Goal: Task Accomplishment & Management: Use online tool/utility

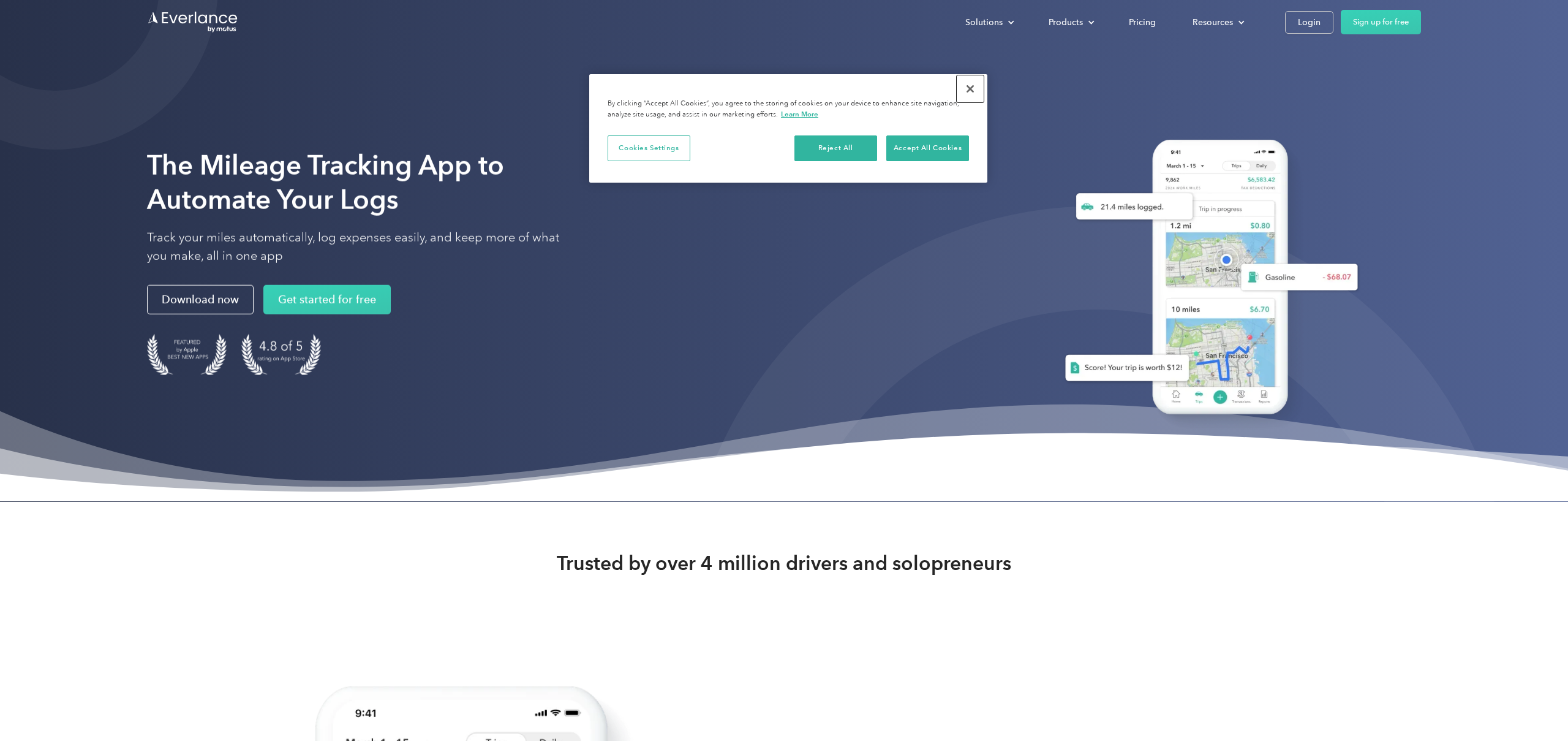
click at [969, 87] on button "Close" at bounding box center [970, 89] width 27 height 27
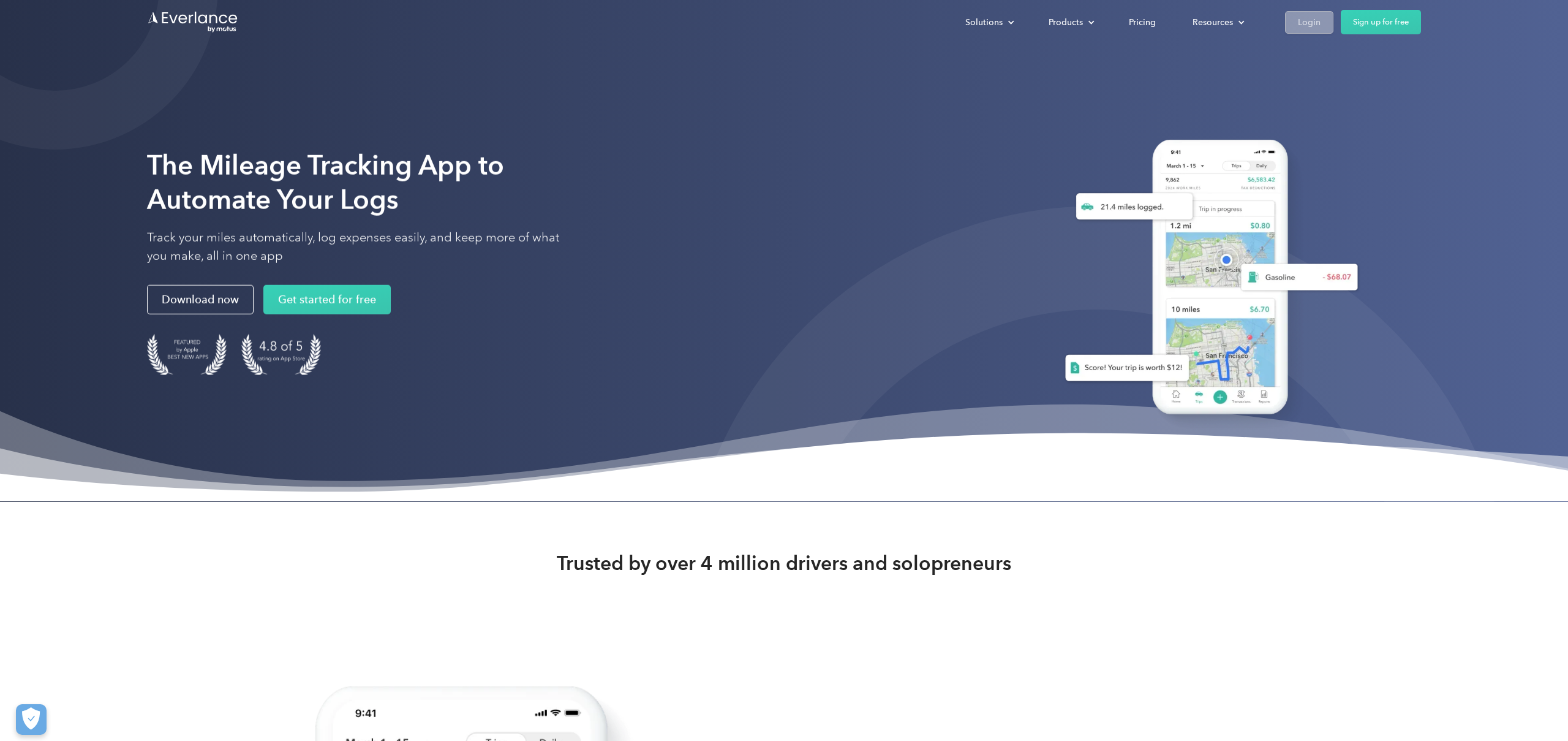
click at [1306, 29] on div "Login" at bounding box center [1309, 22] width 23 height 15
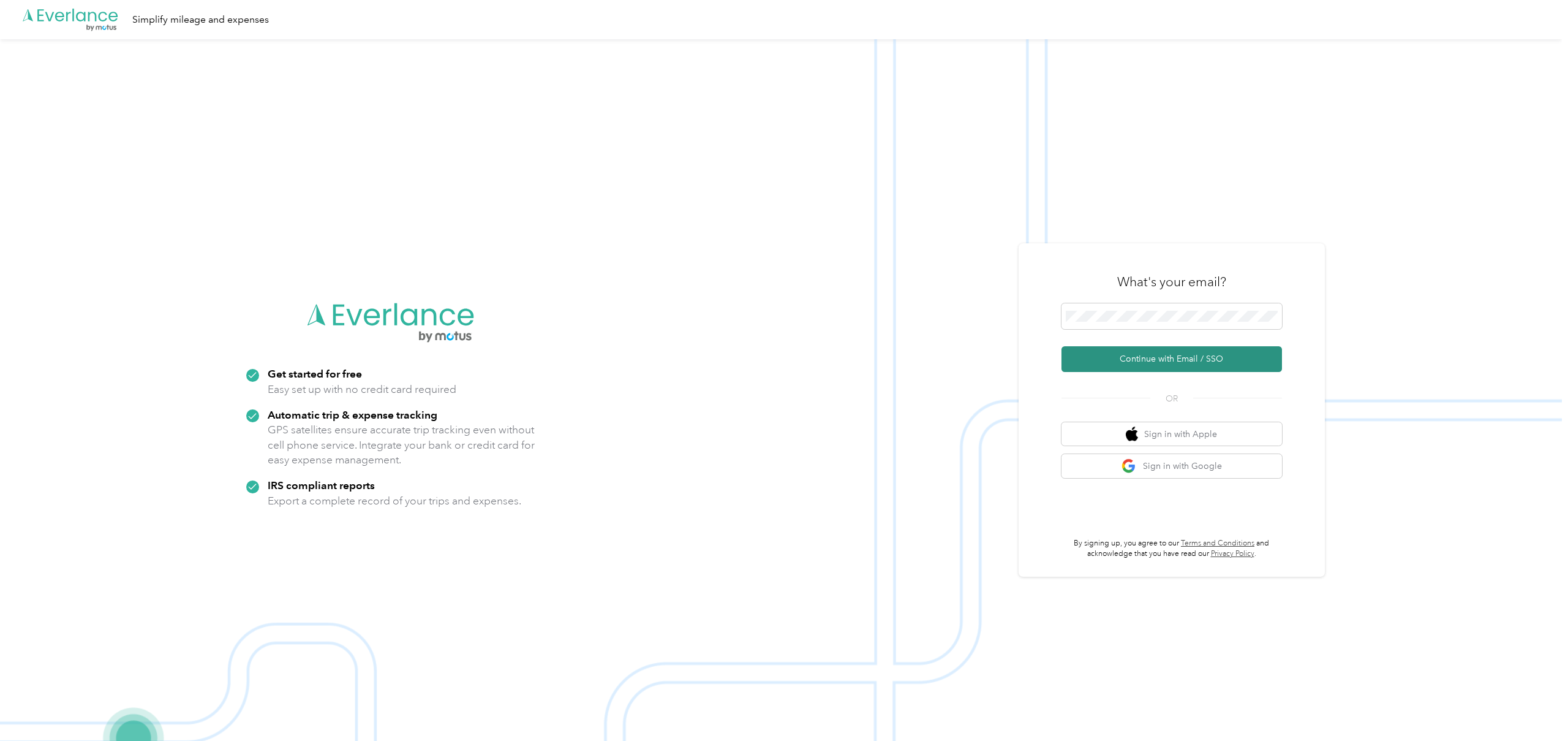
click at [1156, 359] on button "Continue with Email / SSO" at bounding box center [1171, 359] width 221 height 26
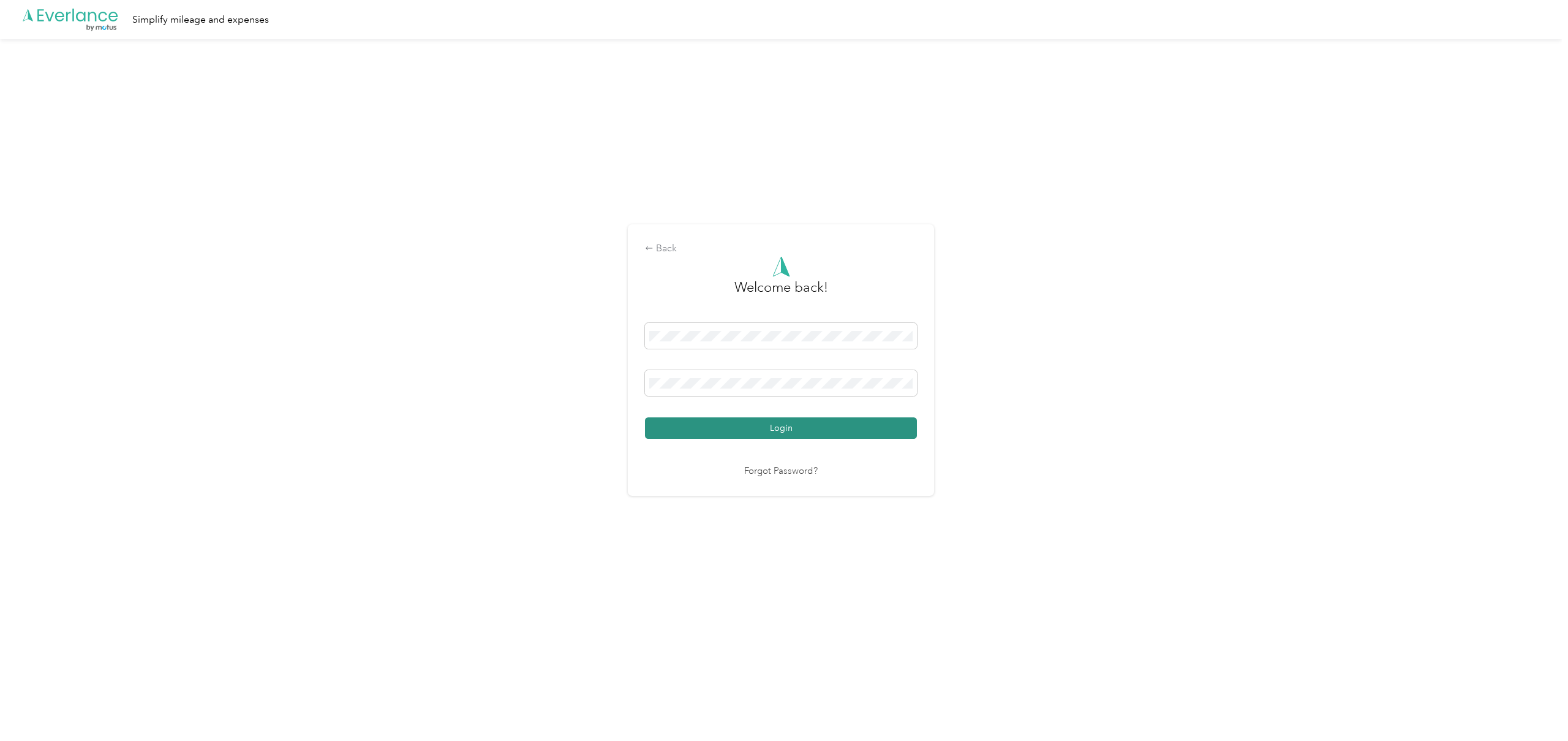
click at [822, 430] on button "Login" at bounding box center [781, 427] width 272 height 21
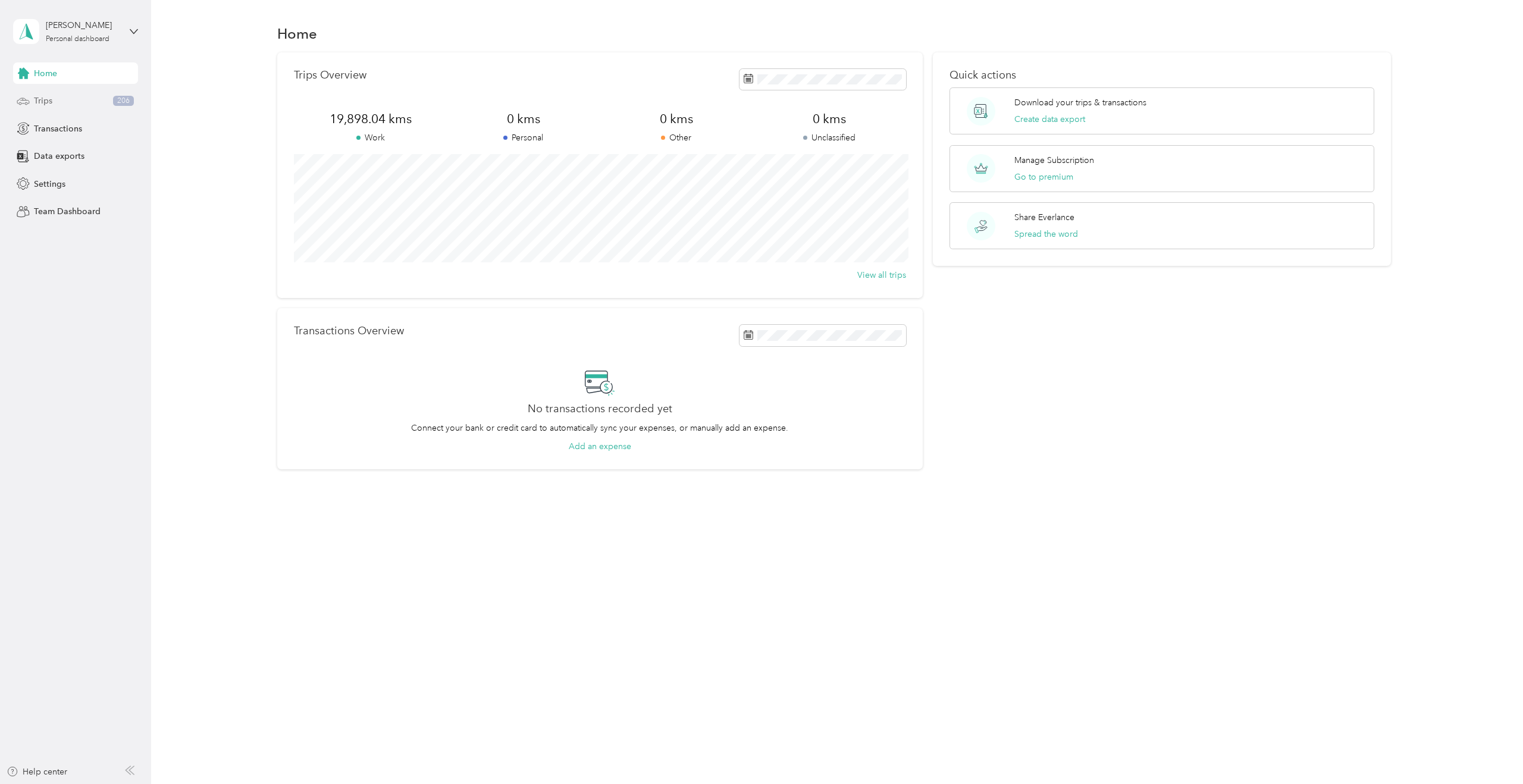
click at [20, 95] on icon at bounding box center [23, 101] width 13 height 13
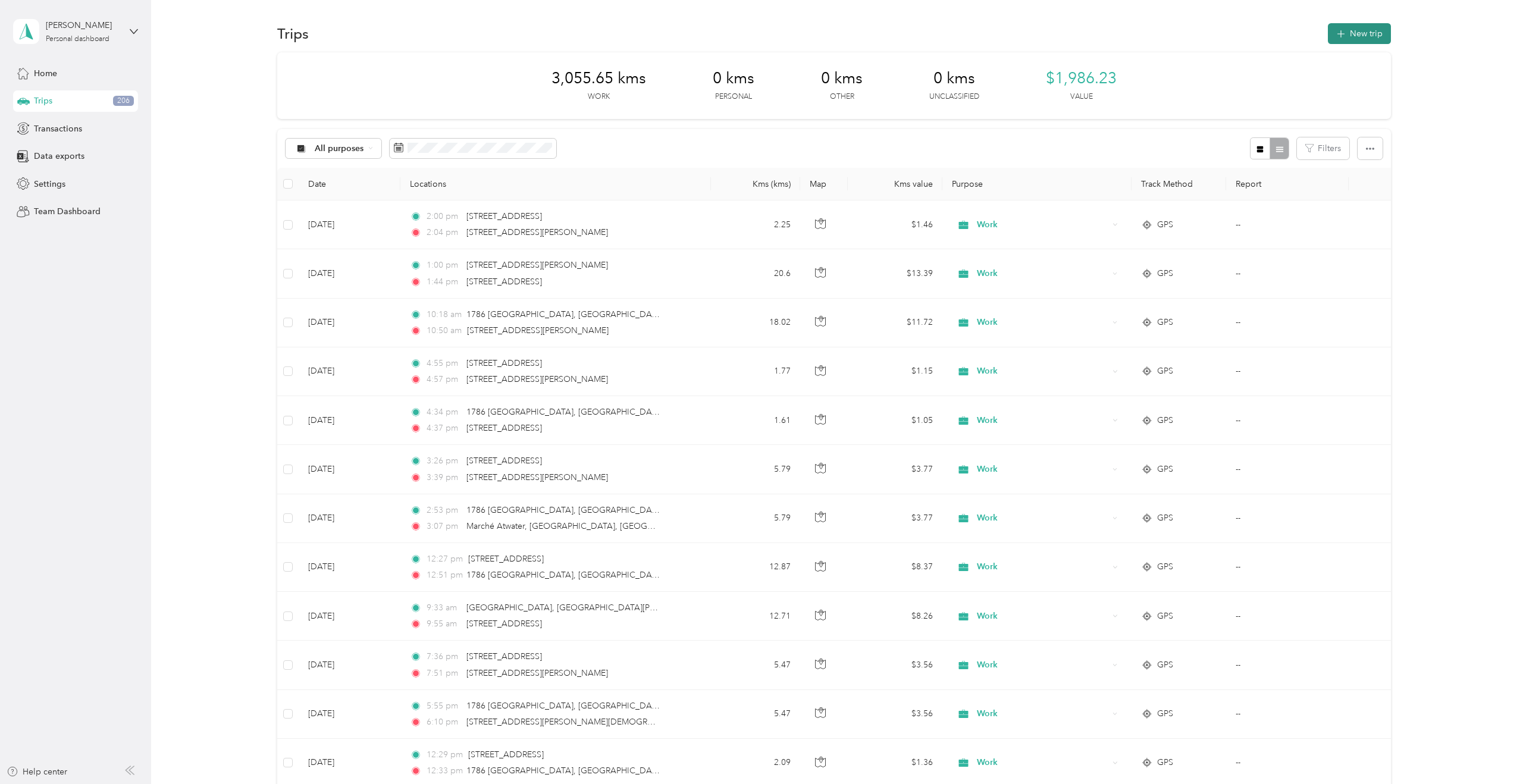
click at [1359, 26] on button "New trip" at bounding box center [1359, 33] width 63 height 21
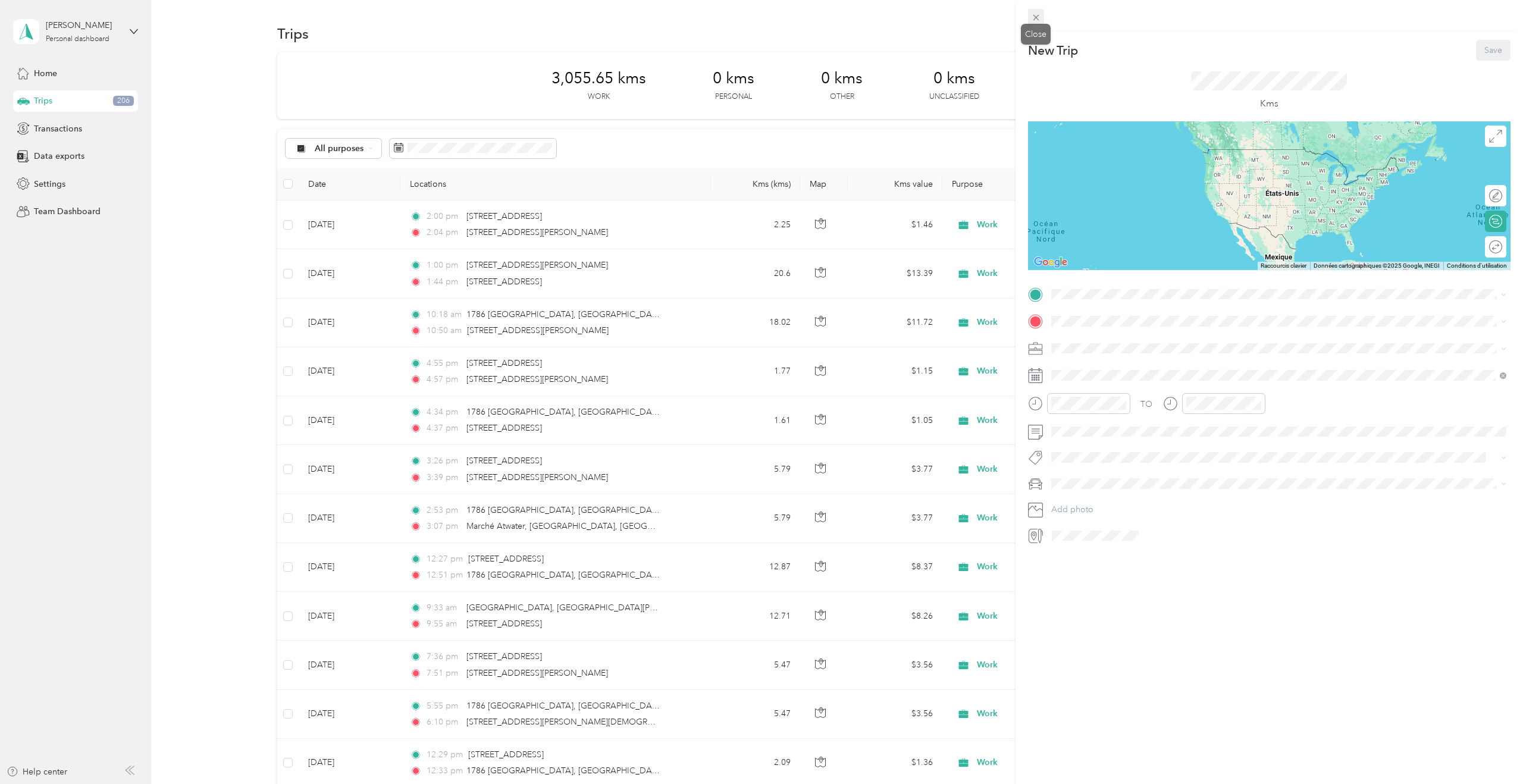
click at [1035, 19] on icon at bounding box center [1035, 17] width 10 height 10
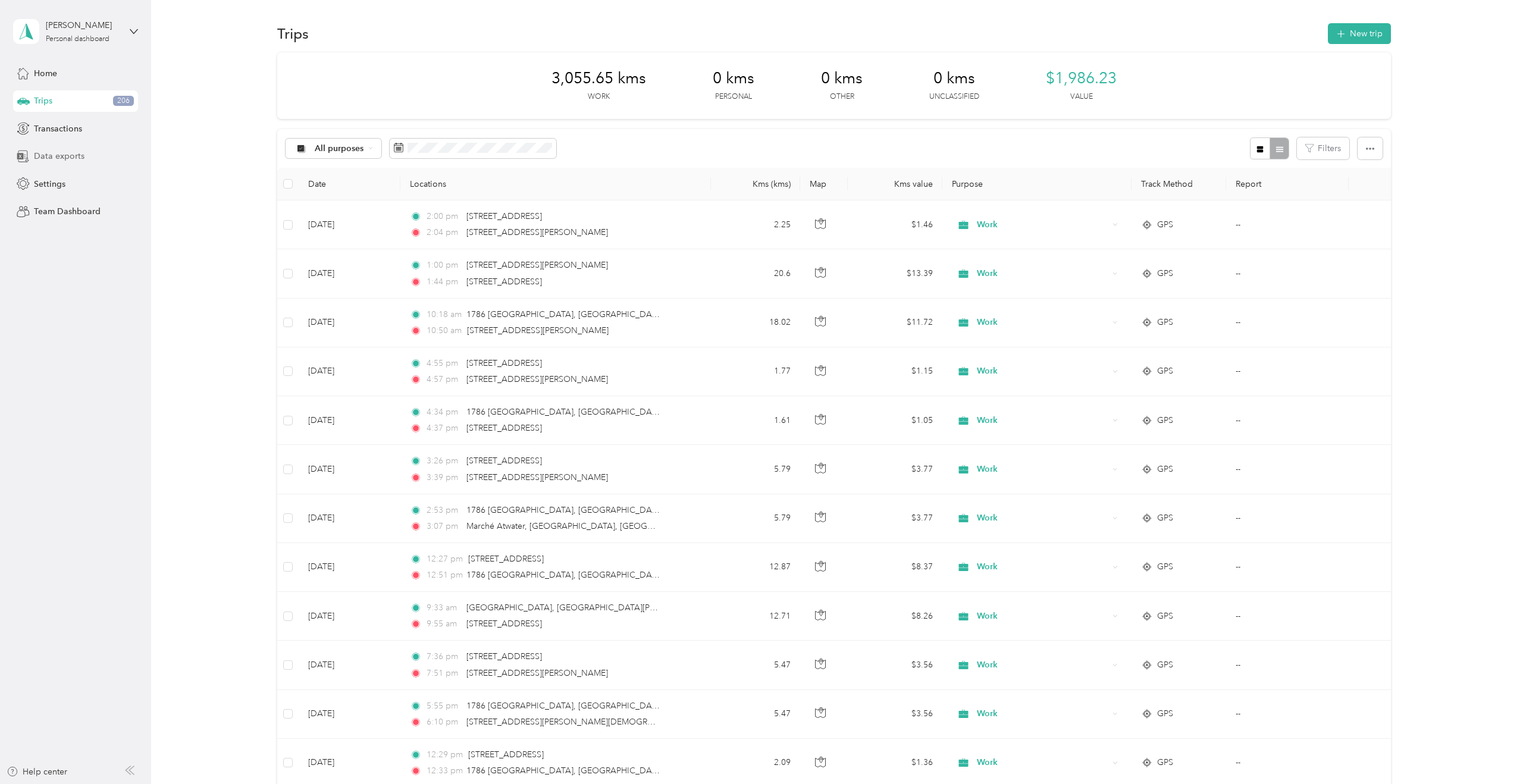
click at [61, 158] on span "Data exports" at bounding box center [59, 156] width 50 height 12
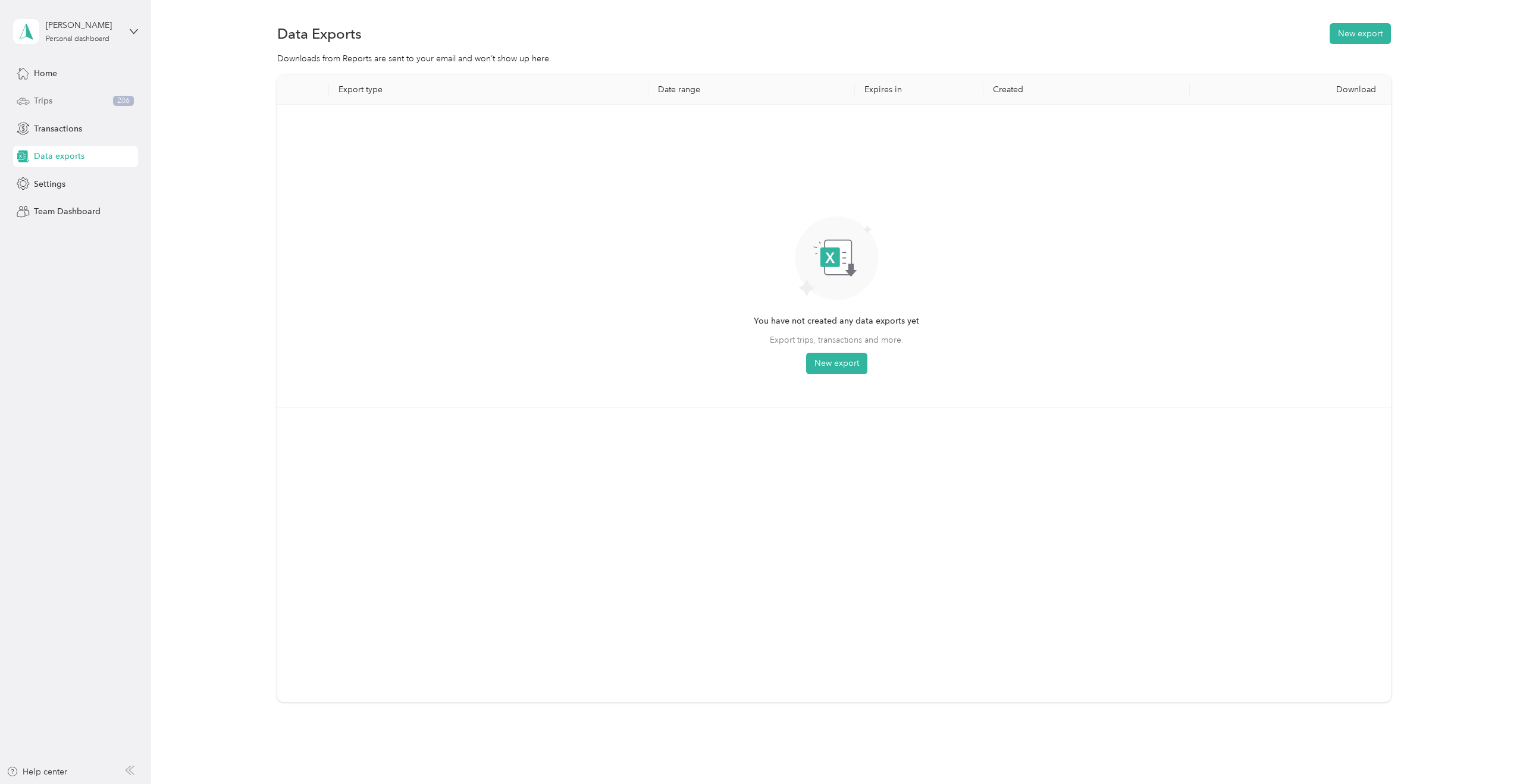
click at [831, 351] on div "You have not created any data exports yet Export trips, transactions and more. …" at bounding box center [836, 246] width 166 height 258
click at [836, 365] on button "New export" at bounding box center [837, 363] width 61 height 21
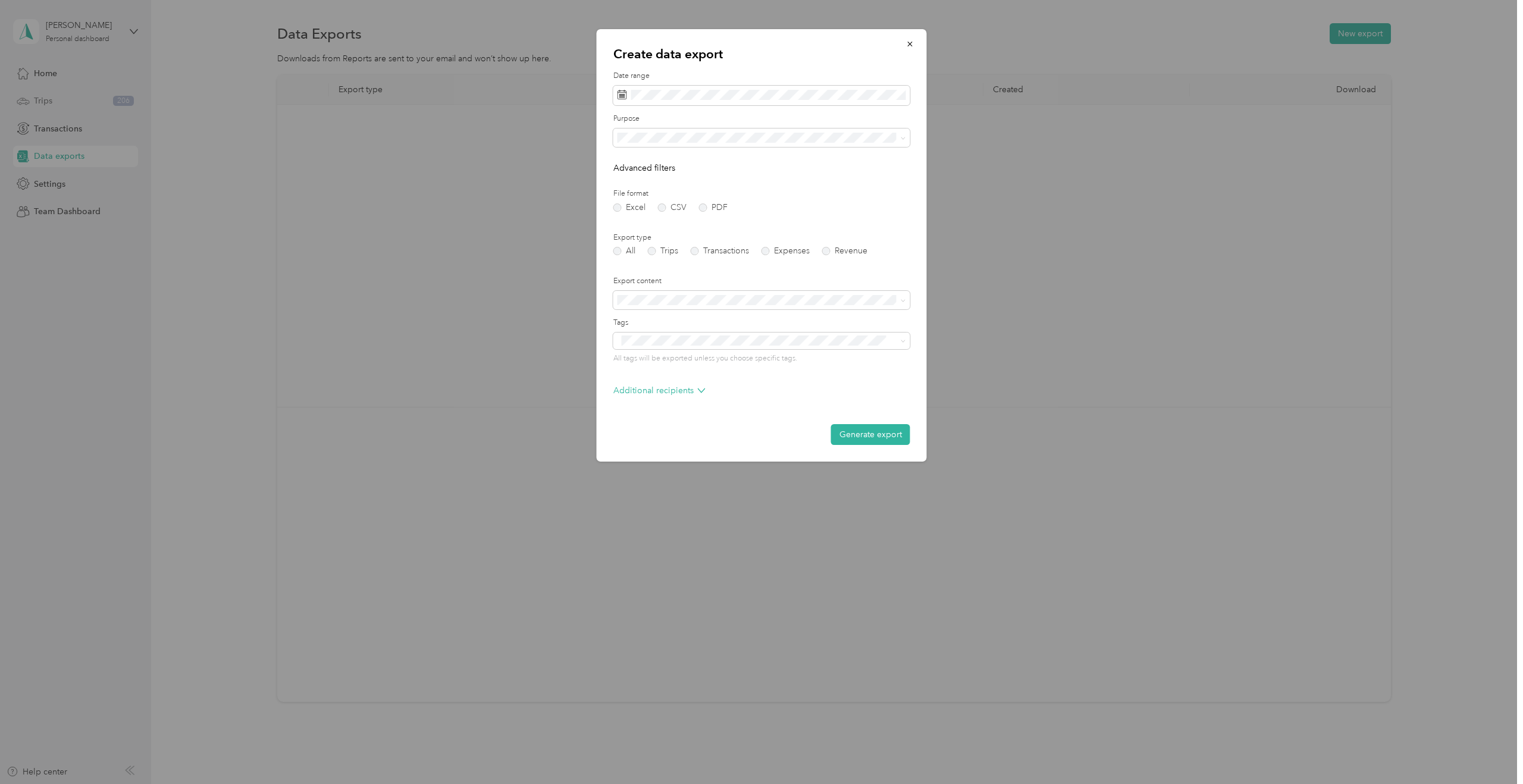
click at [674, 83] on div "Date range" at bounding box center [762, 88] width 297 height 34
click at [634, 160] on icon at bounding box center [634, 163] width 6 height 11
click at [704, 203] on div "1" at bounding box center [706, 204] width 15 height 14
click at [629, 298] on div "31" at bounding box center [629, 297] width 15 height 14
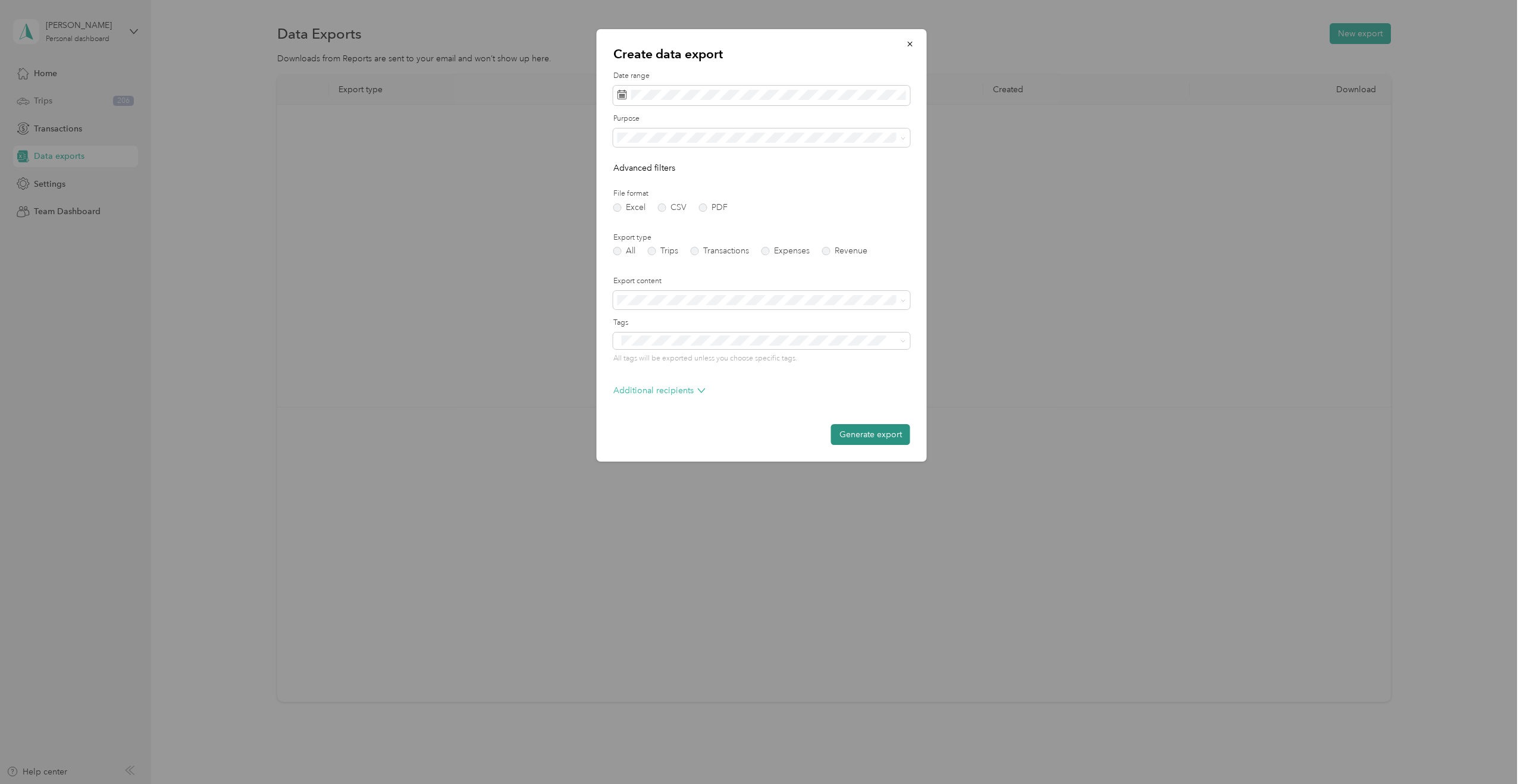
click at [847, 430] on button "Generate export" at bounding box center [871, 434] width 79 height 21
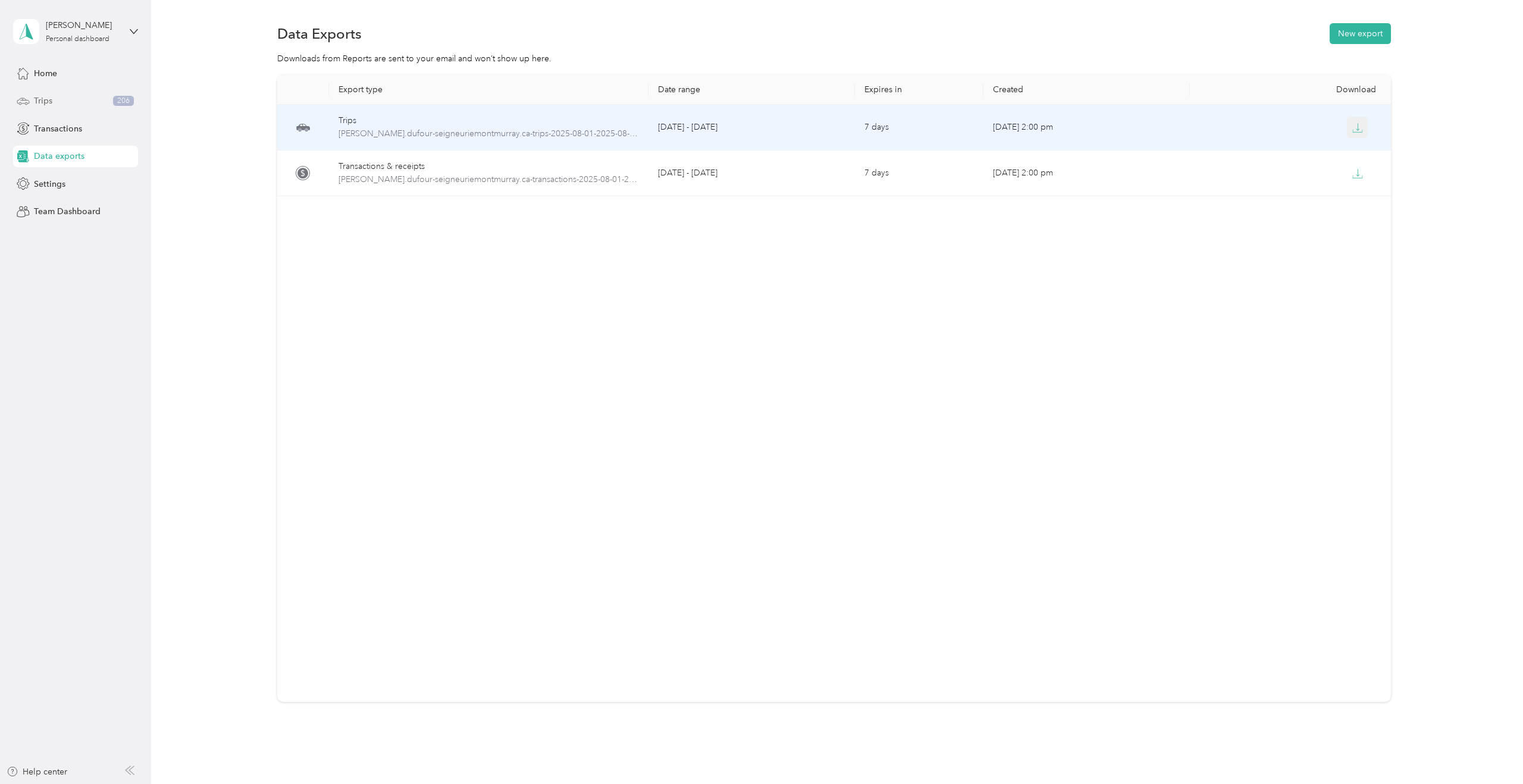
click at [1354, 122] on span "button" at bounding box center [1357, 127] width 11 height 10
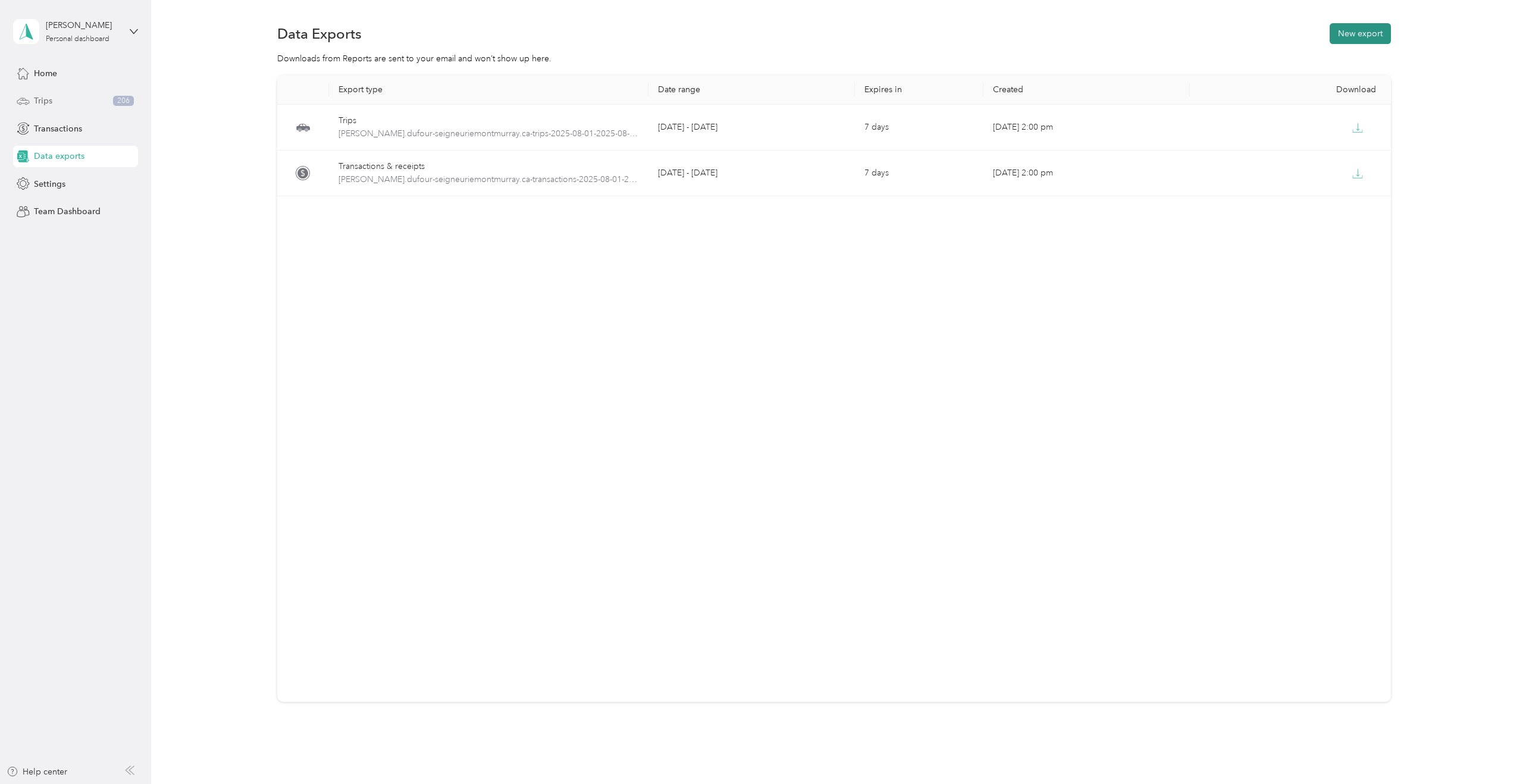
click at [1370, 26] on button "New export" at bounding box center [1360, 33] width 61 height 21
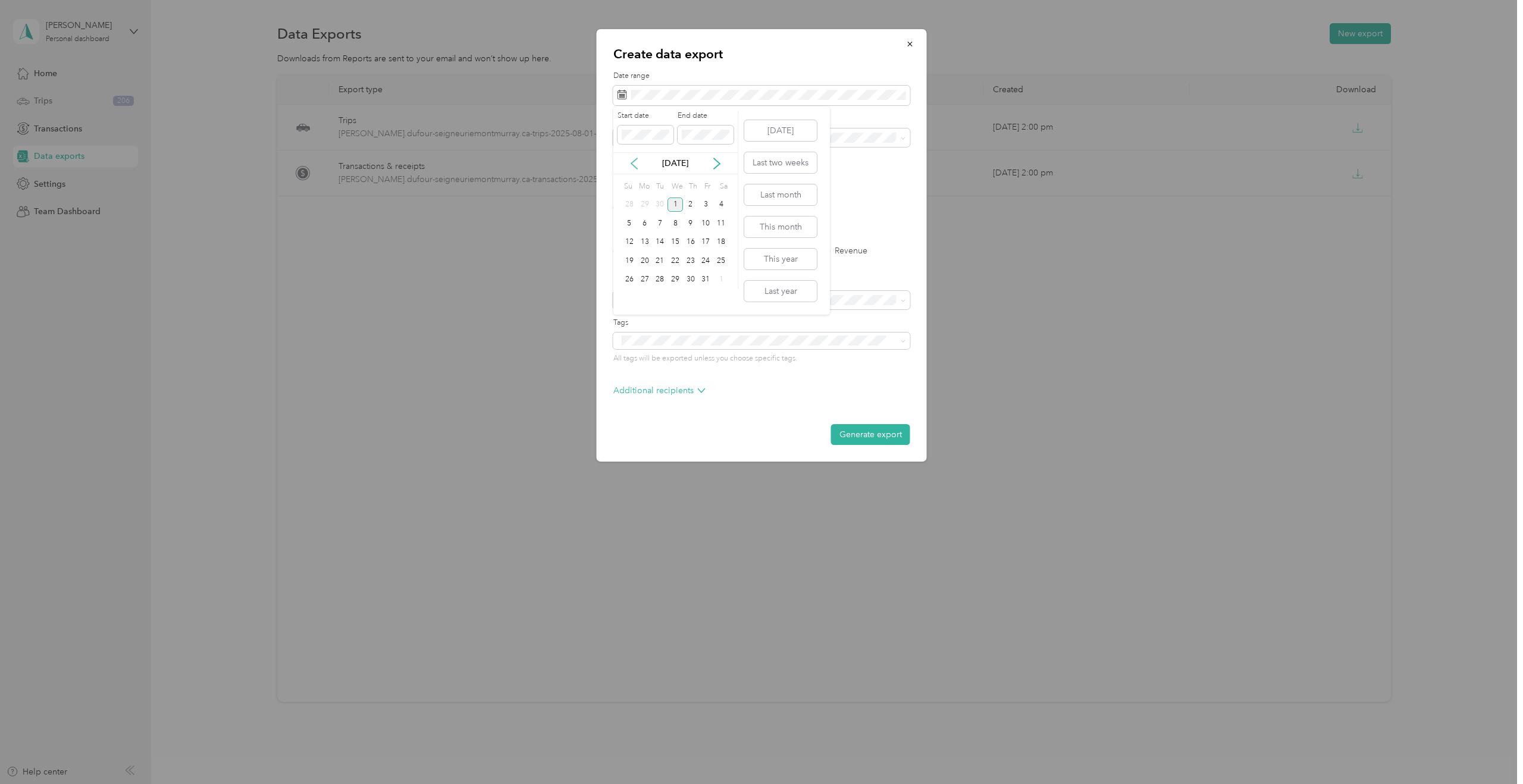
click at [633, 163] on icon at bounding box center [634, 164] width 12 height 12
click at [644, 206] on div "1" at bounding box center [645, 204] width 15 height 14
click at [661, 278] on div "30" at bounding box center [660, 279] width 15 height 14
click at [857, 433] on button "Generate export" at bounding box center [871, 434] width 79 height 21
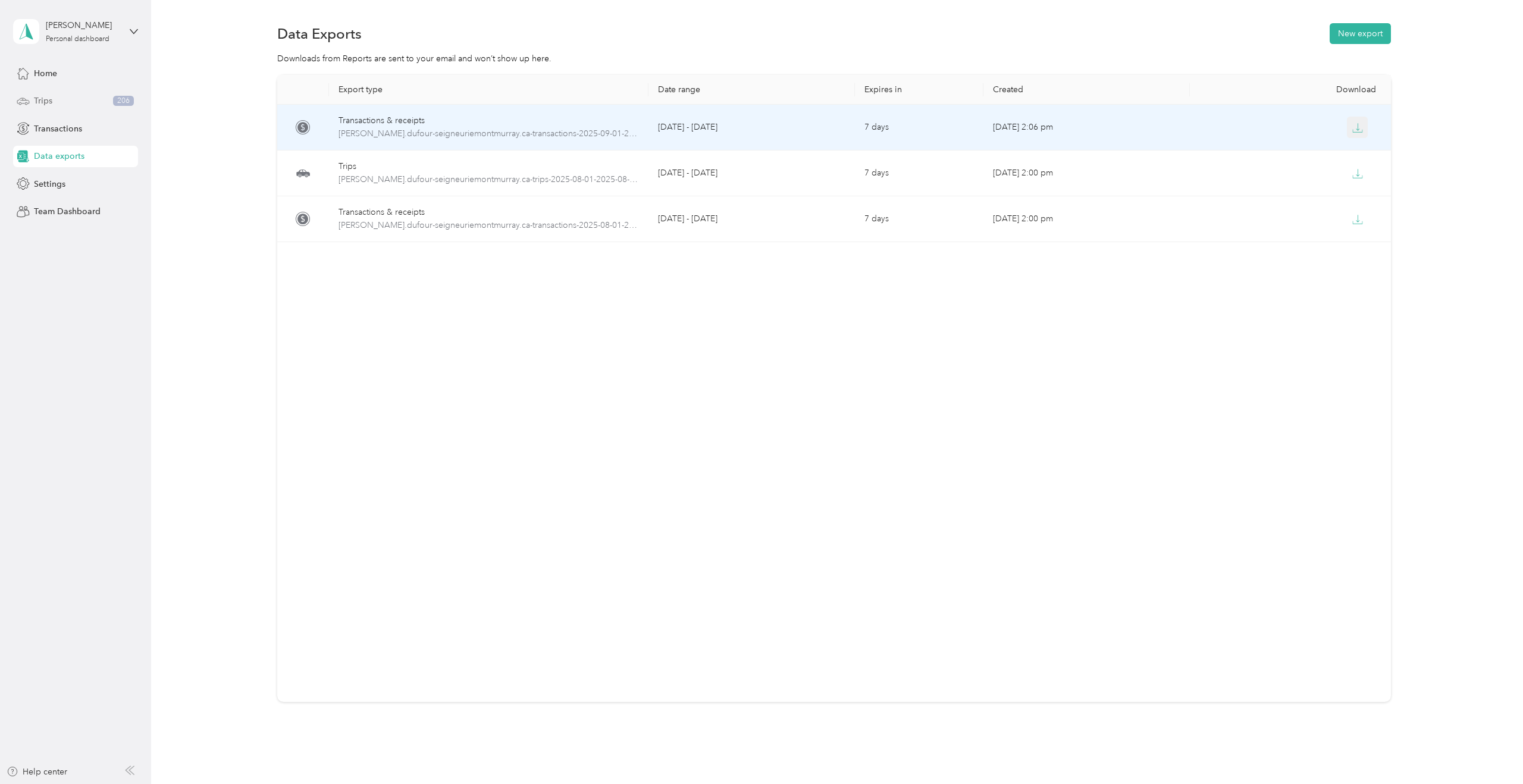
click at [1365, 128] on button "button" at bounding box center [1357, 127] width 21 height 21
click at [1016, 130] on td "Oct 01, 2025, 2:06 pm" at bounding box center [1087, 127] width 207 height 46
click at [582, 120] on div "Transactions & receipts" at bounding box center [489, 120] width 301 height 13
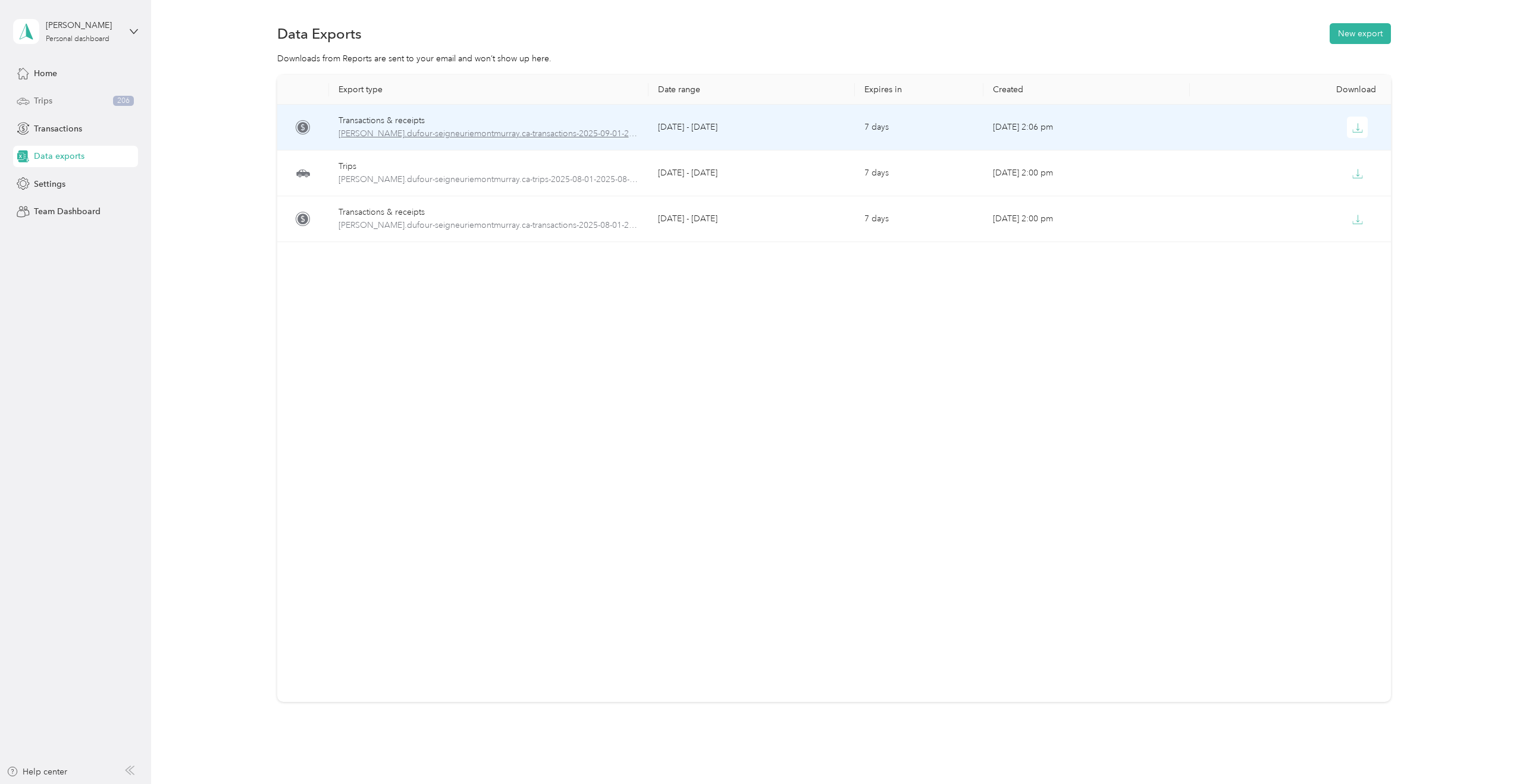
click at [574, 130] on span "claude.dufour-seigneuriemontmurray.ca-transactions-2025-09-01-2025-09-30.xlsx" at bounding box center [489, 133] width 301 height 13
click at [380, 120] on div "Transactions & receipts" at bounding box center [489, 120] width 301 height 13
click at [380, 134] on span "claude.dufour-seigneuriemontmurray.ca-transactions-2025-09-01-2025-09-30.xlsx" at bounding box center [489, 133] width 301 height 13
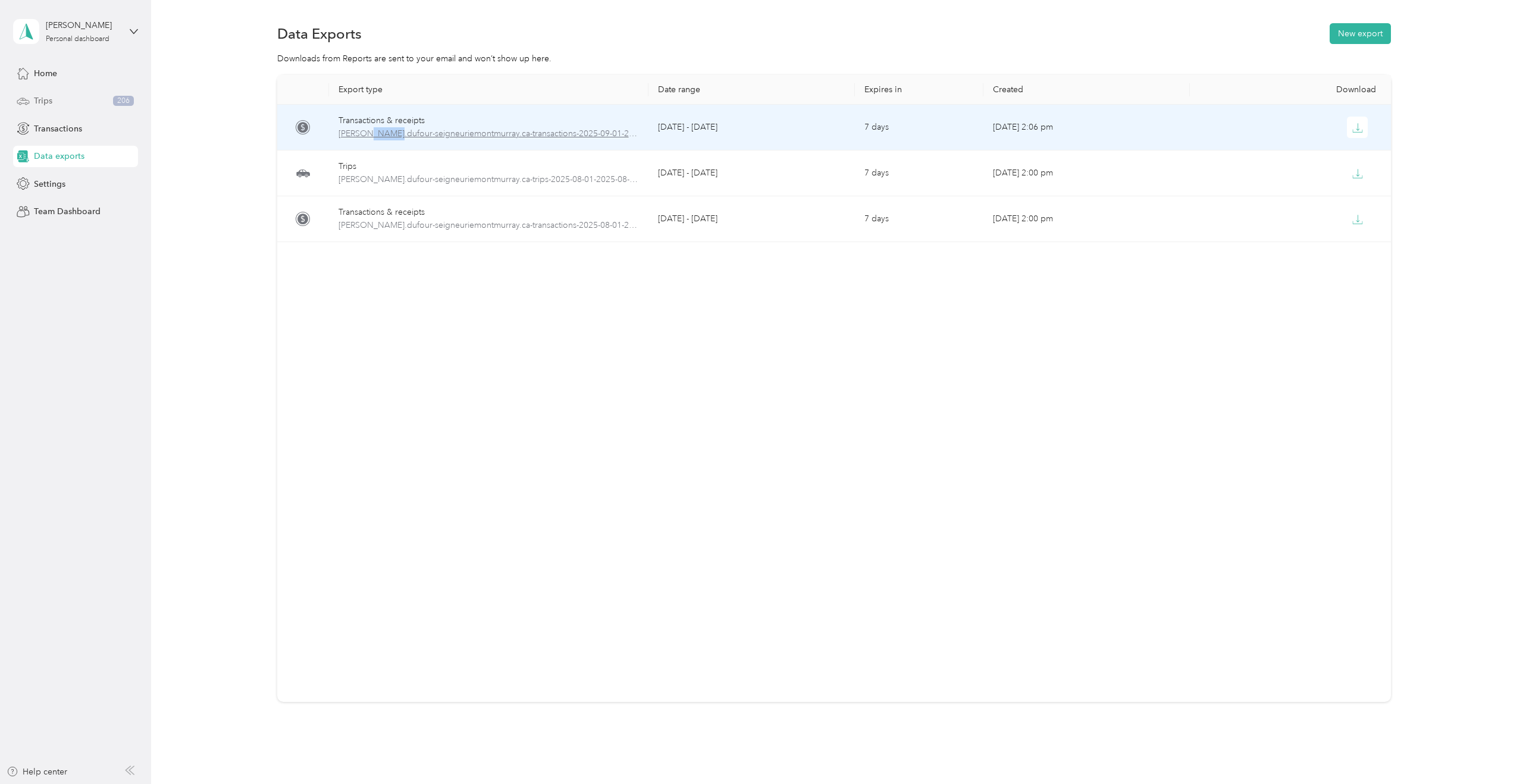
click at [380, 134] on span "claude.dufour-seigneuriemontmurray.ca-transactions-2025-09-01-2025-09-30.xlsx" at bounding box center [489, 133] width 301 height 13
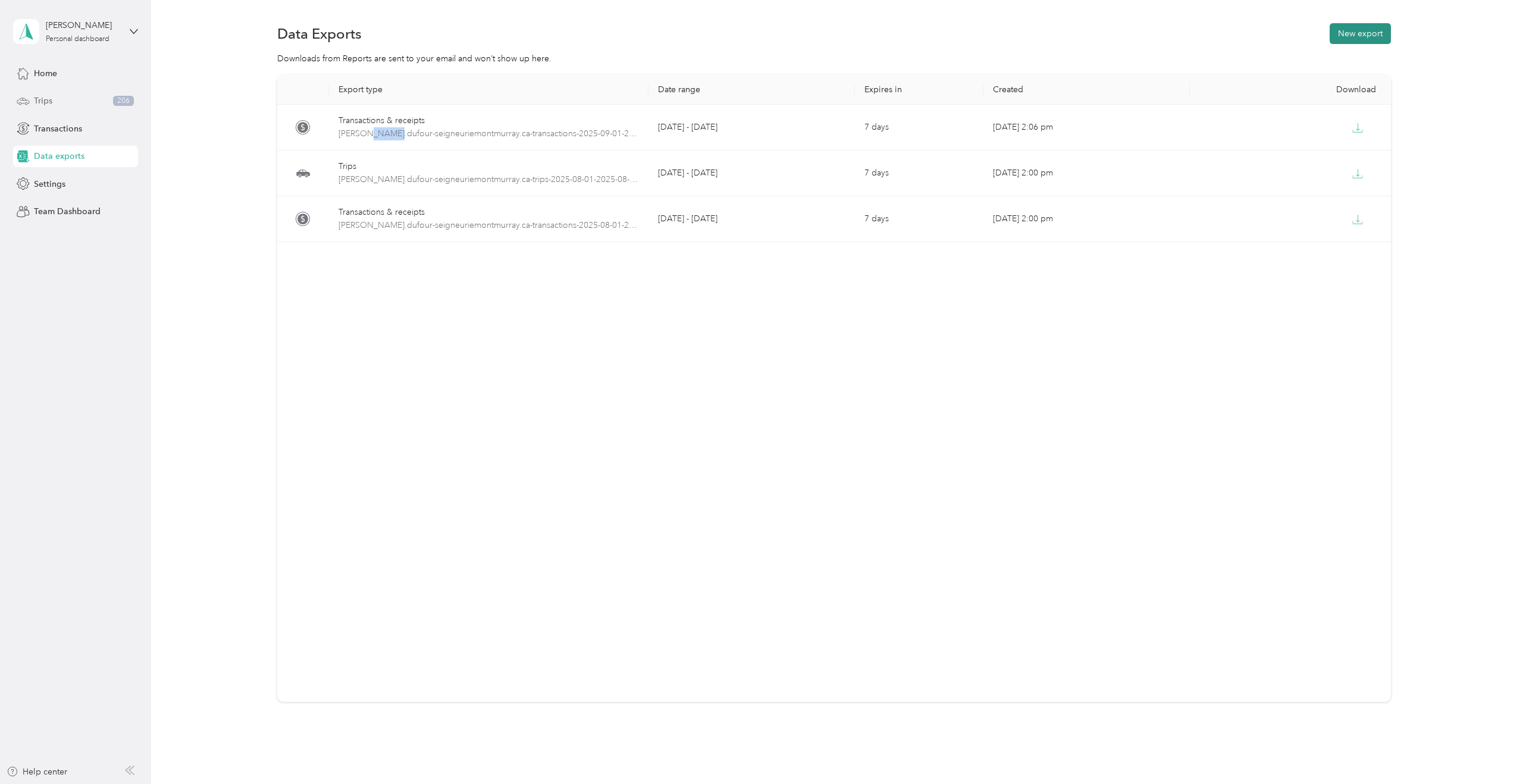
click at [1373, 30] on button "New export" at bounding box center [1360, 33] width 61 height 21
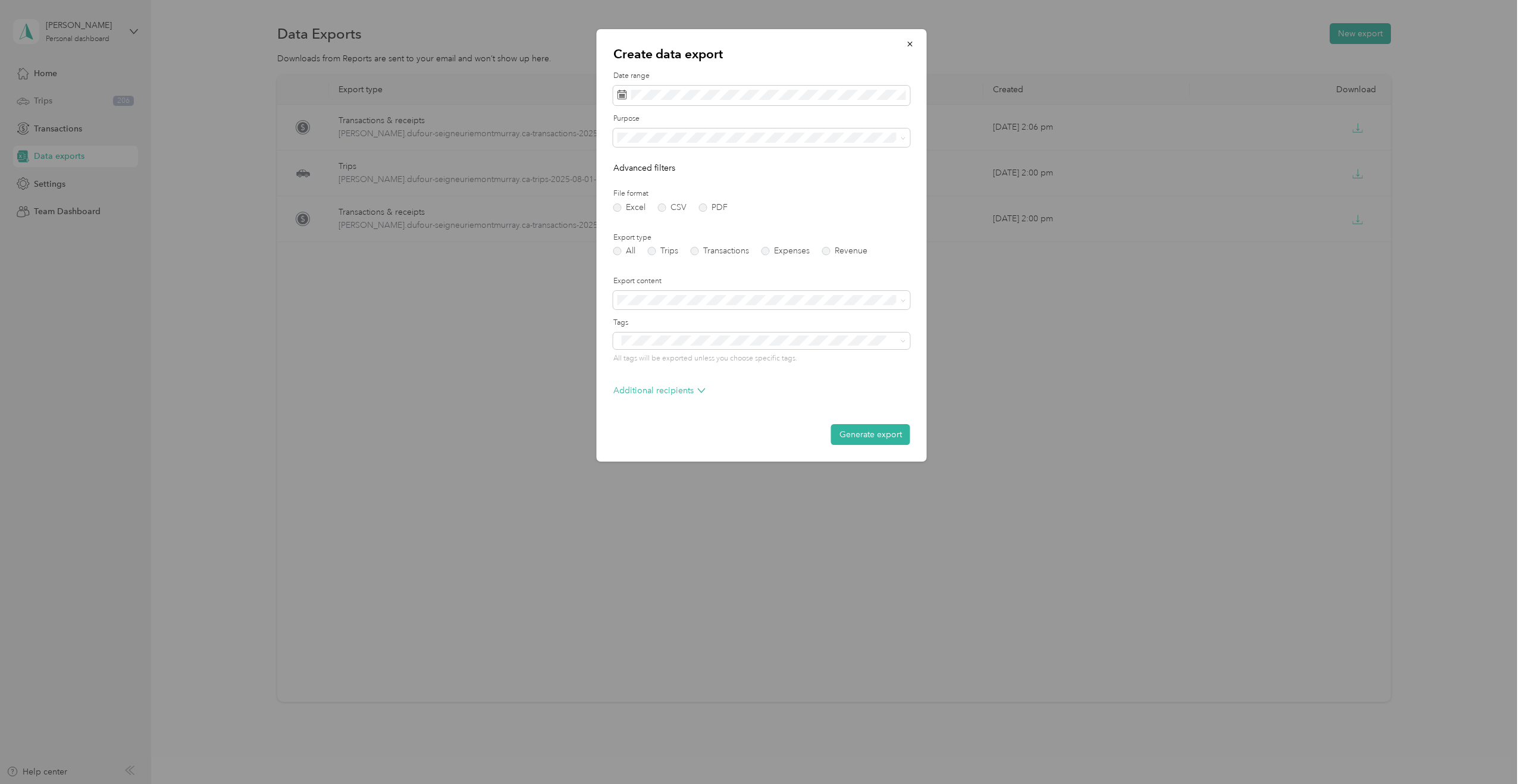
click at [971, 272] on div "Create data export Date range Purpose Advanced filters File format Excel CSV PD…" at bounding box center [926, 247] width 330 height 436
click at [768, 87] on span at bounding box center [762, 95] width 297 height 21
click at [629, 163] on icon at bounding box center [634, 164] width 12 height 12
click at [646, 208] on div "1" at bounding box center [645, 204] width 15 height 14
click at [663, 282] on div "30" at bounding box center [660, 279] width 15 height 14
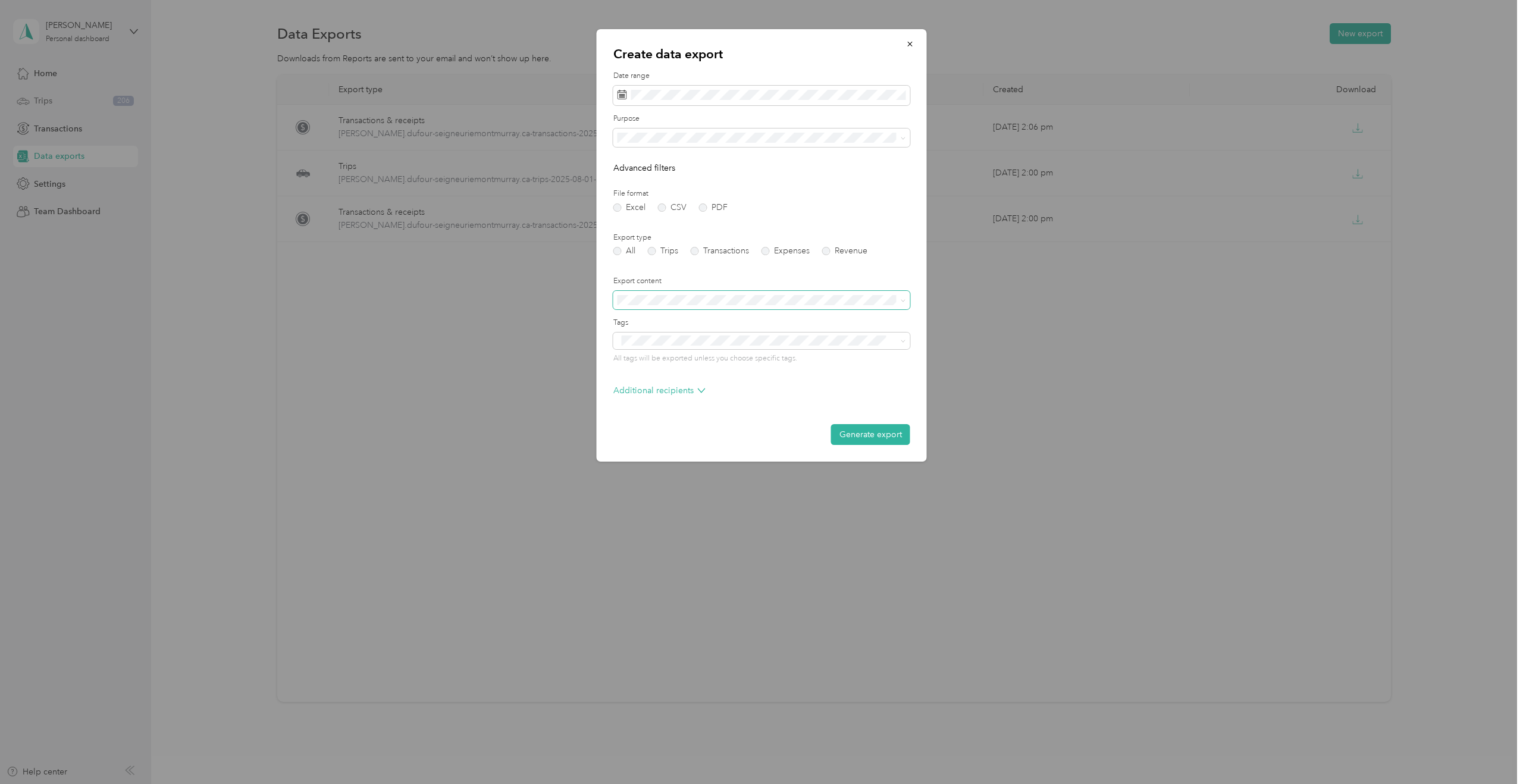
click at [717, 305] on span at bounding box center [762, 300] width 297 height 19
click at [865, 433] on button "Generate export" at bounding box center [871, 434] width 79 height 21
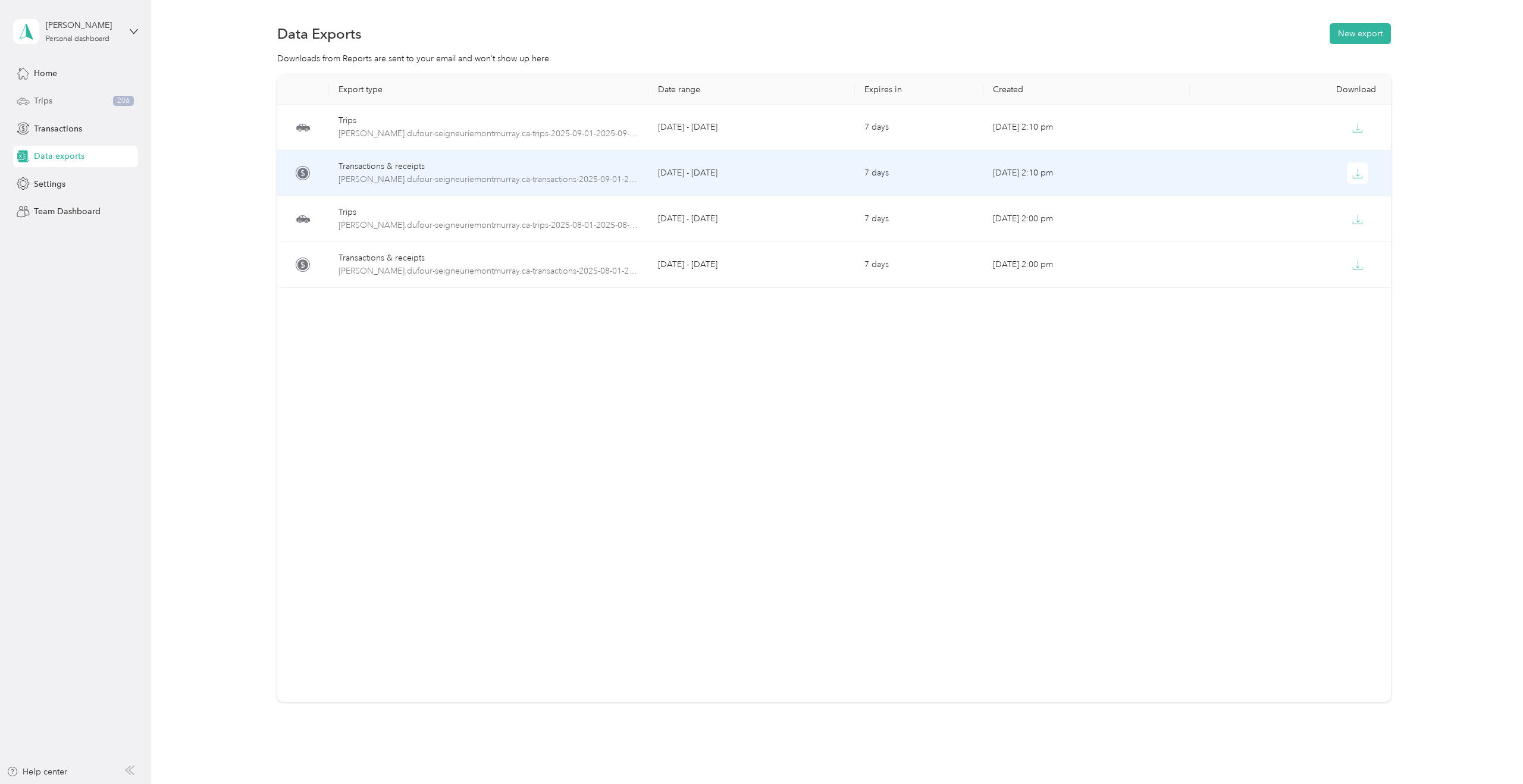
click at [486, 172] on div "Transactions & receipts" at bounding box center [489, 166] width 301 height 13
click at [486, 183] on span "claude.dufour-seigneuriemontmurray.ca-transactions-2025-09-01-2025-09-30.xlsx" at bounding box center [489, 179] width 301 height 13
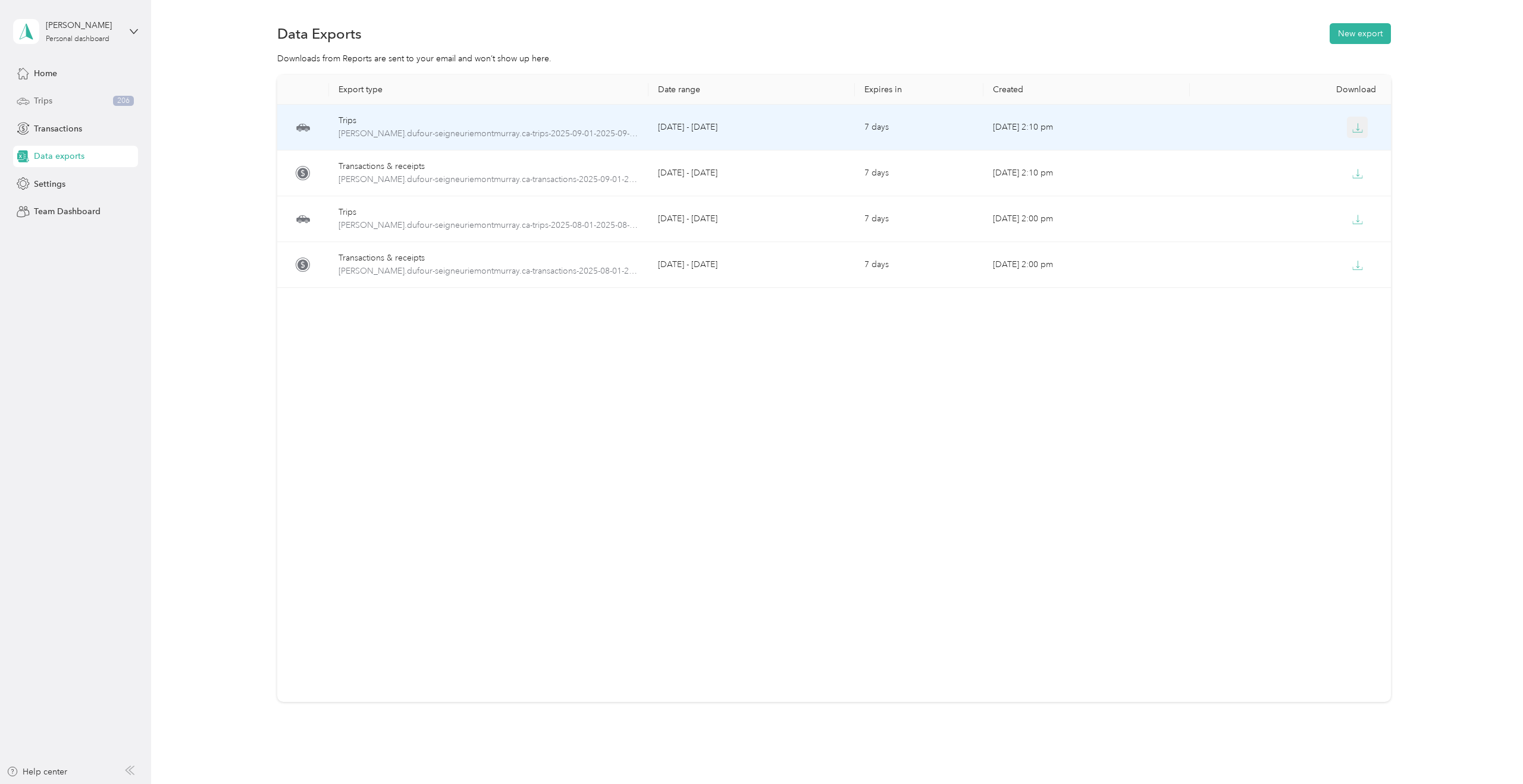
click at [1364, 127] on button "button" at bounding box center [1357, 127] width 21 height 21
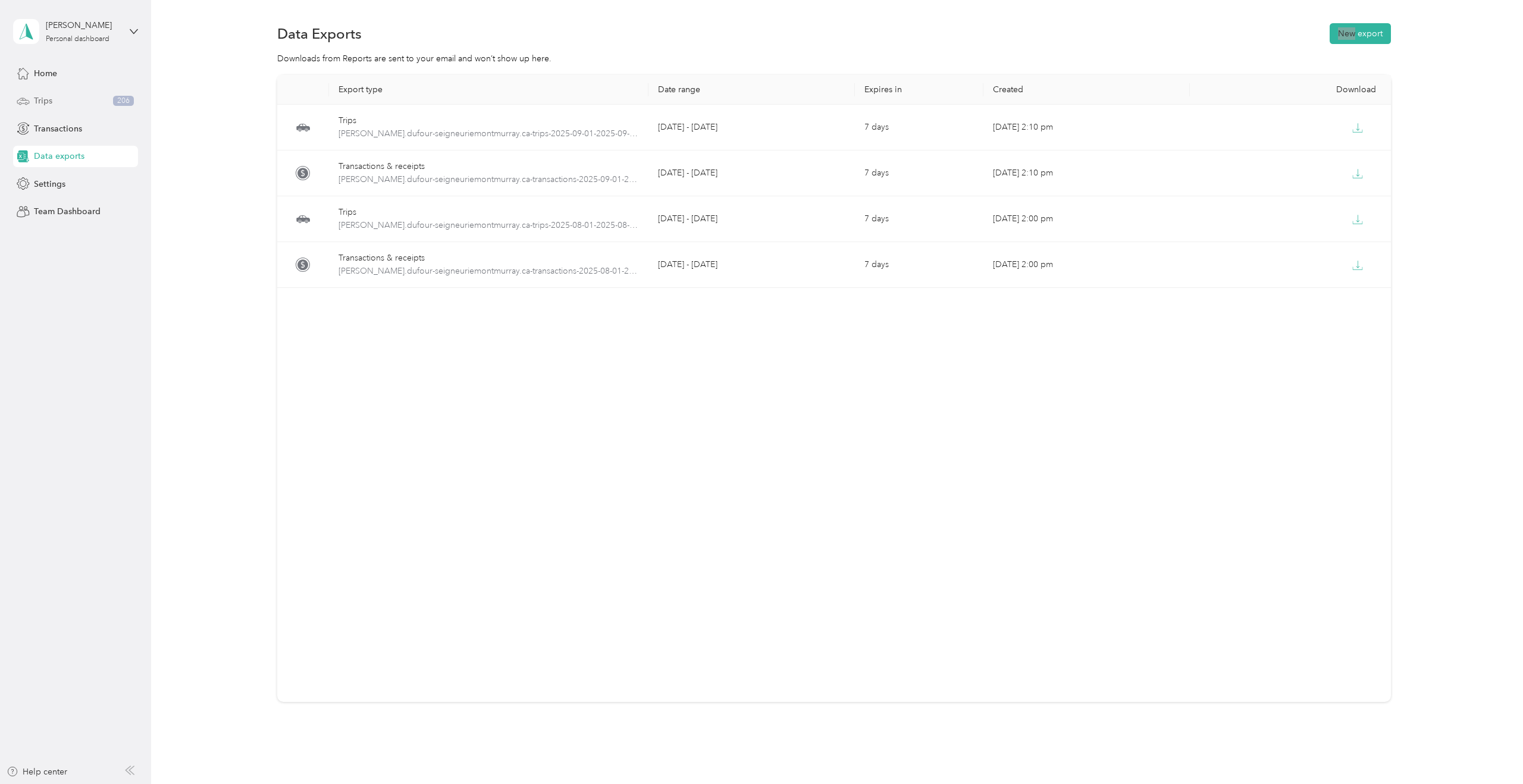
click at [1303, 5] on div "Data Exports New export Downloads from Reports are sent to your email and won’t…" at bounding box center [834, 404] width 1366 height 808
